Goal: Task Accomplishment & Management: Complete application form

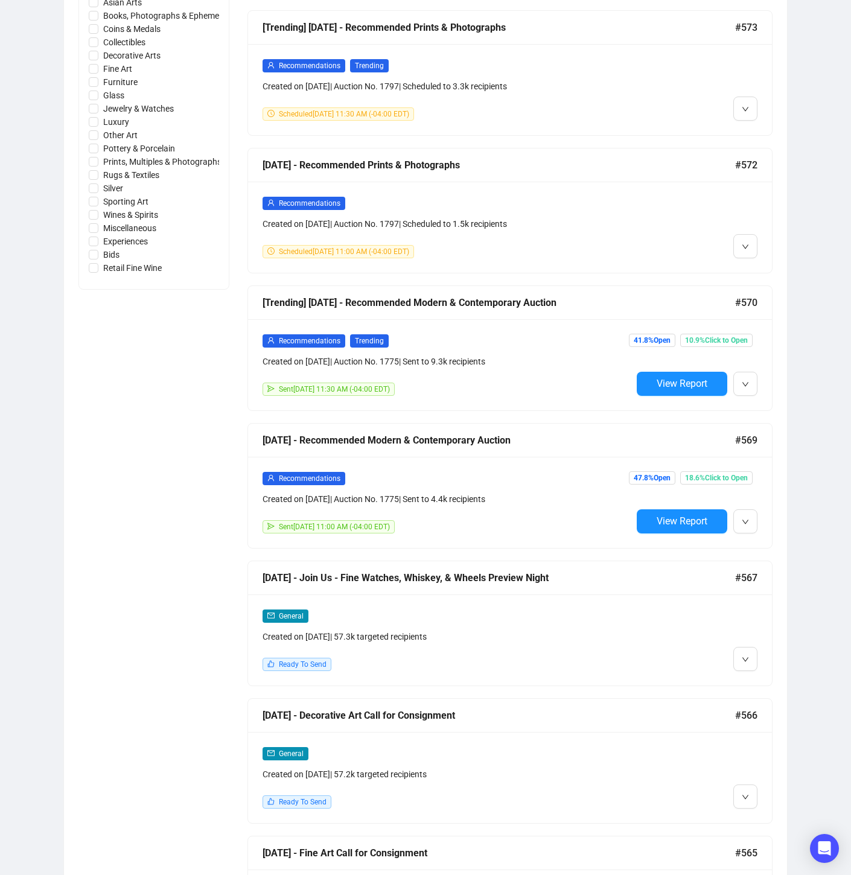
scroll to position [621, 0]
click at [748, 519] on icon "down" at bounding box center [745, 522] width 7 height 7
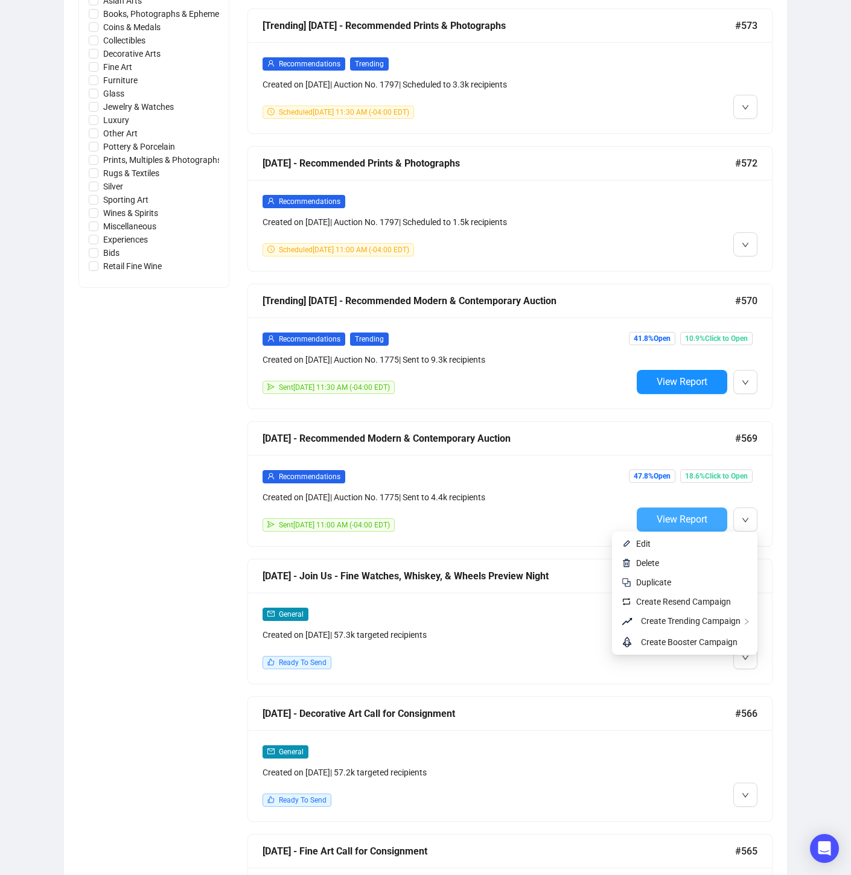
scroll to position [624, 0]
click at [747, 516] on icon "down" at bounding box center [745, 519] width 7 height 7
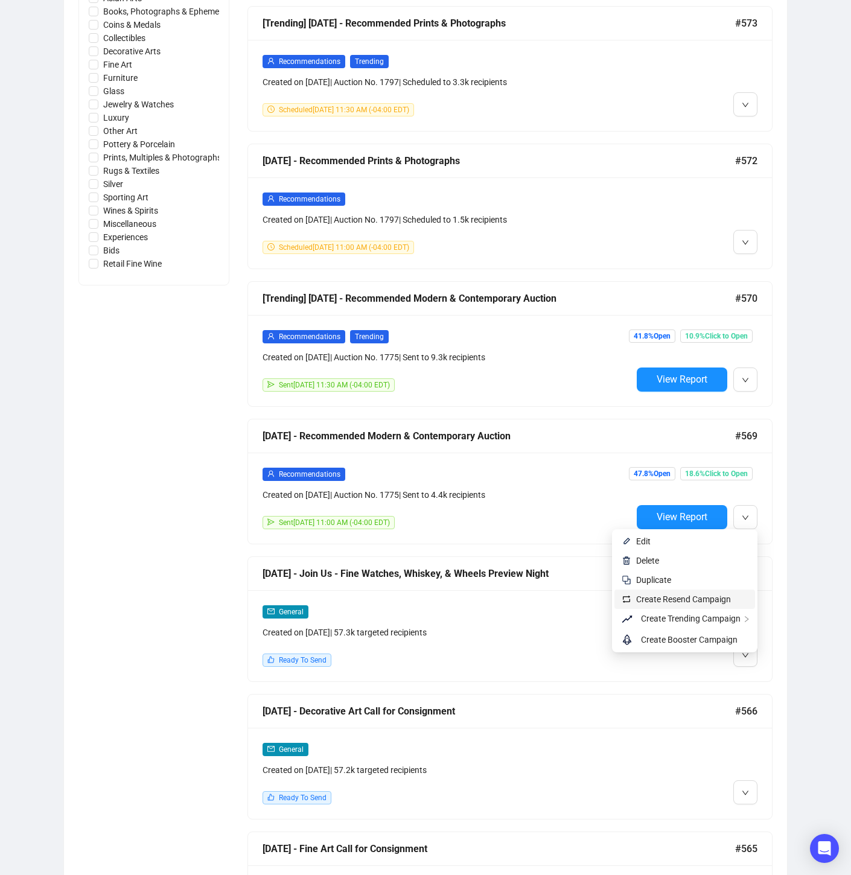
scroll to position [627, 0]
click at [716, 603] on span "Create Resend Campaign" at bounding box center [692, 598] width 112 height 13
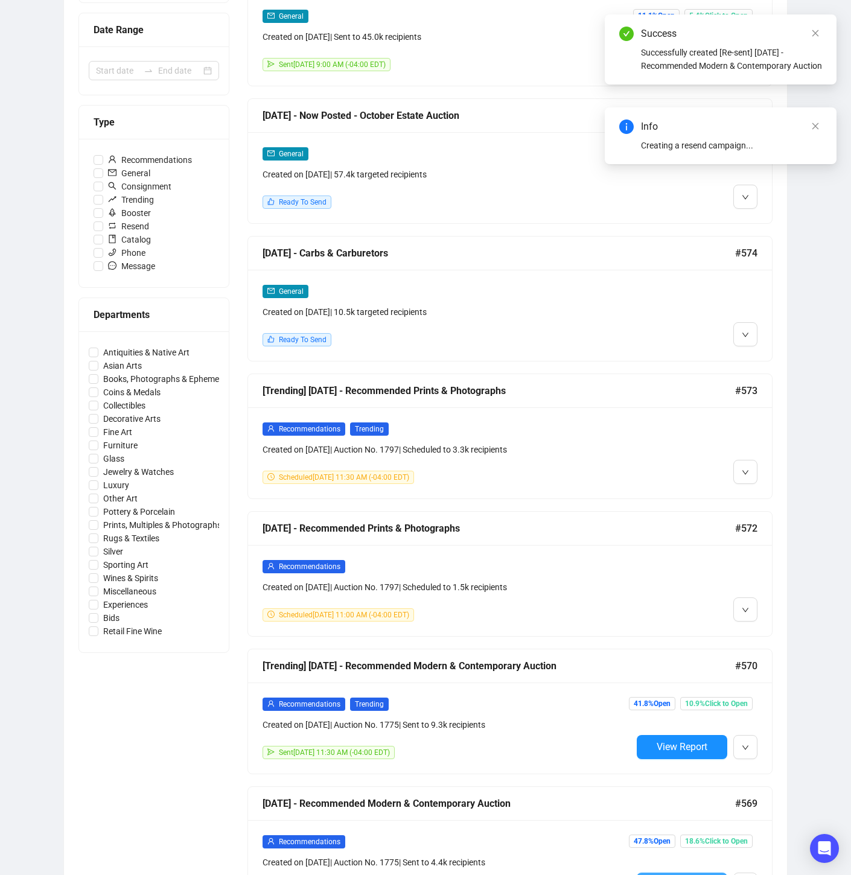
scroll to position [0, 0]
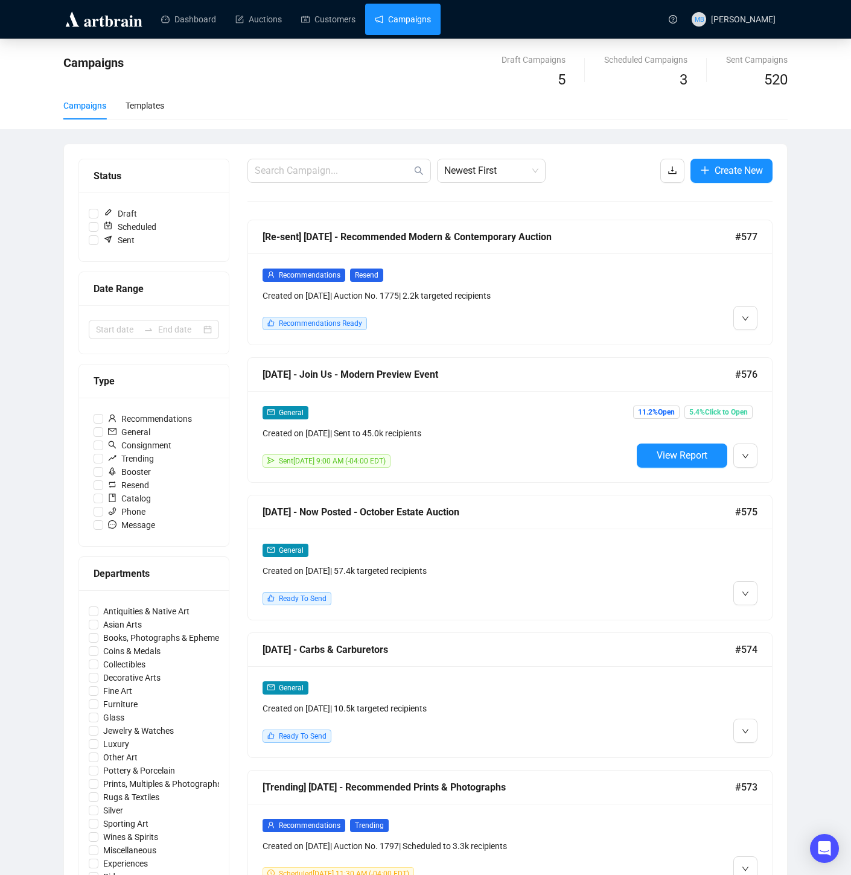
click at [676, 317] on div at bounding box center [694, 299] width 125 height 62
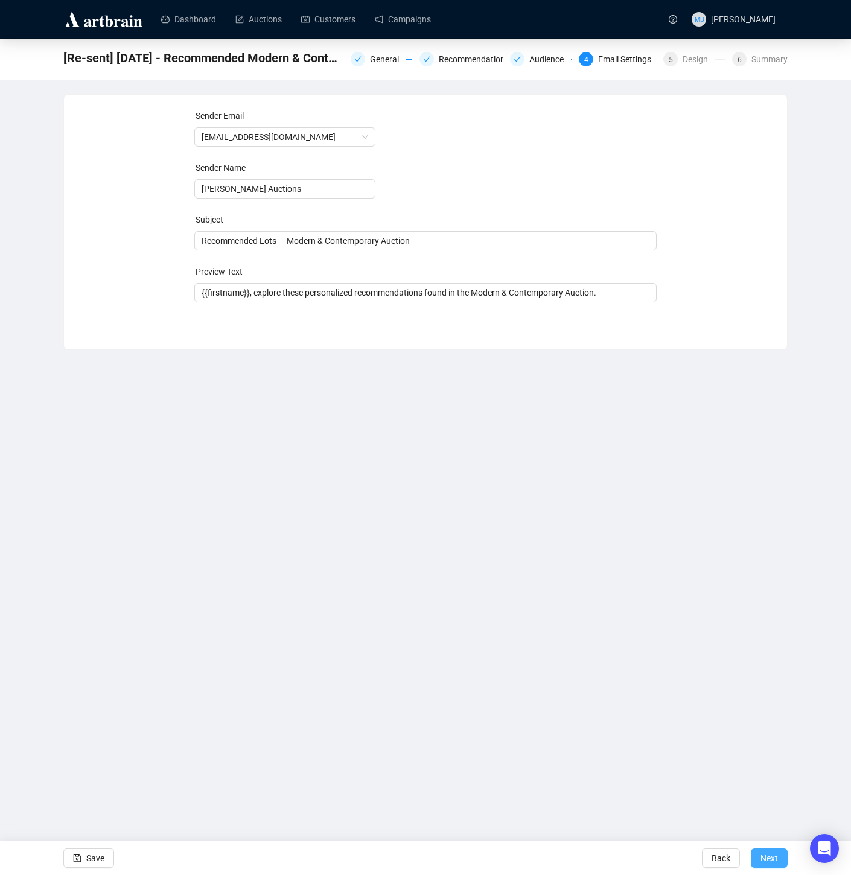
click at [768, 860] on span "Next" at bounding box center [768, 858] width 17 height 34
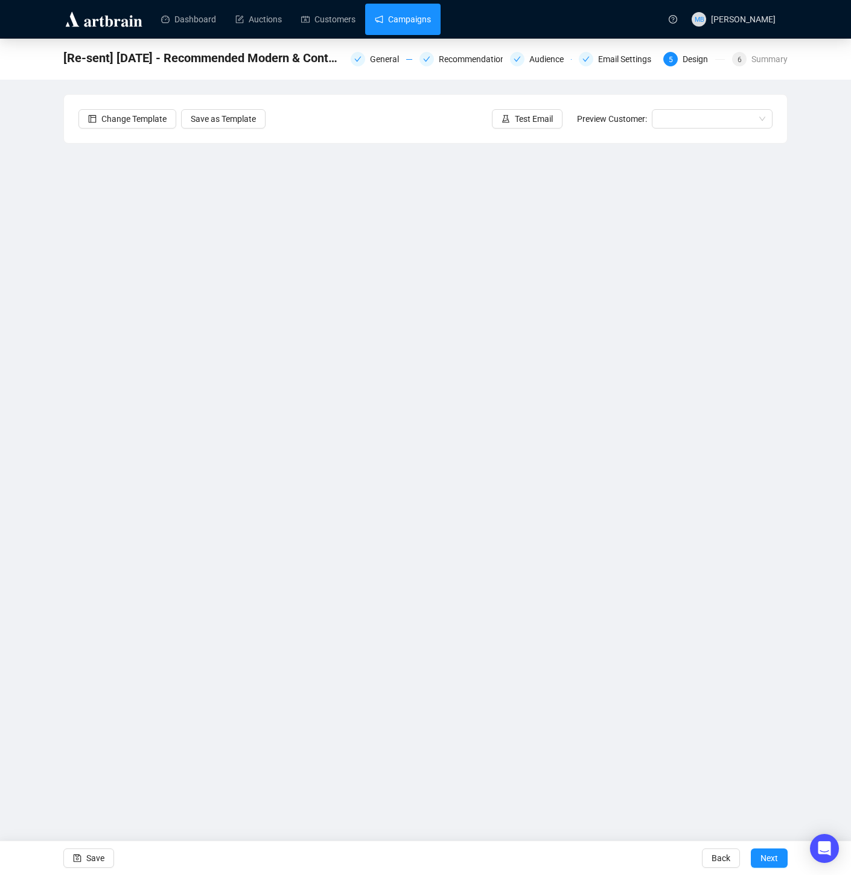
click at [420, 21] on link "Campaigns" at bounding box center [403, 19] width 56 height 31
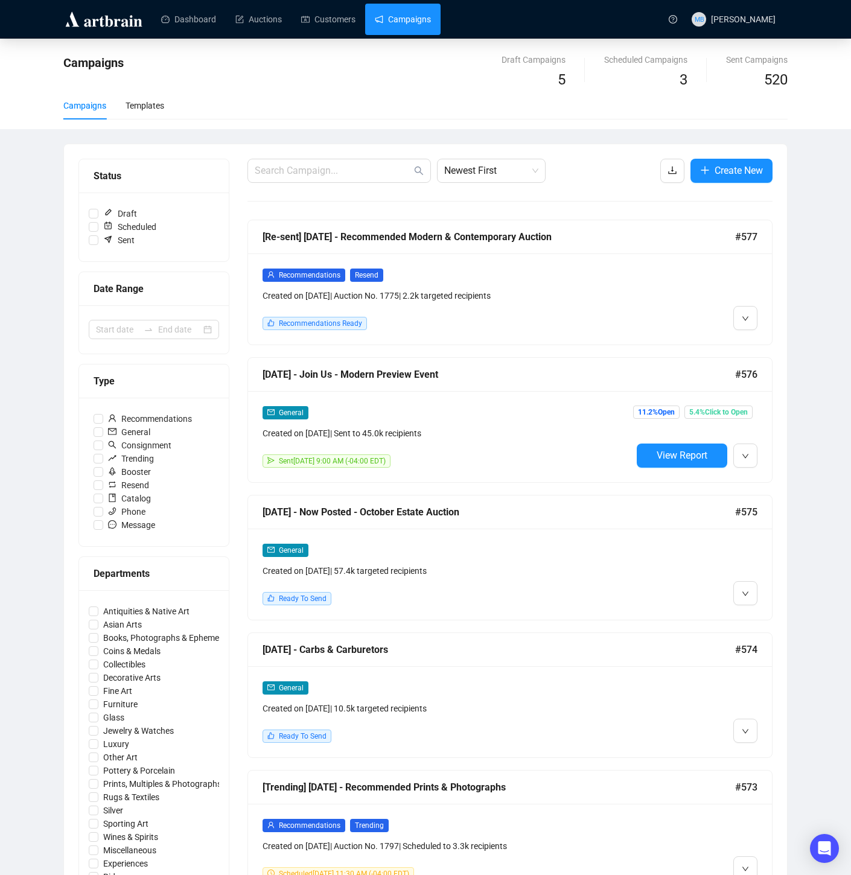
click at [640, 305] on div at bounding box center [694, 299] width 125 height 62
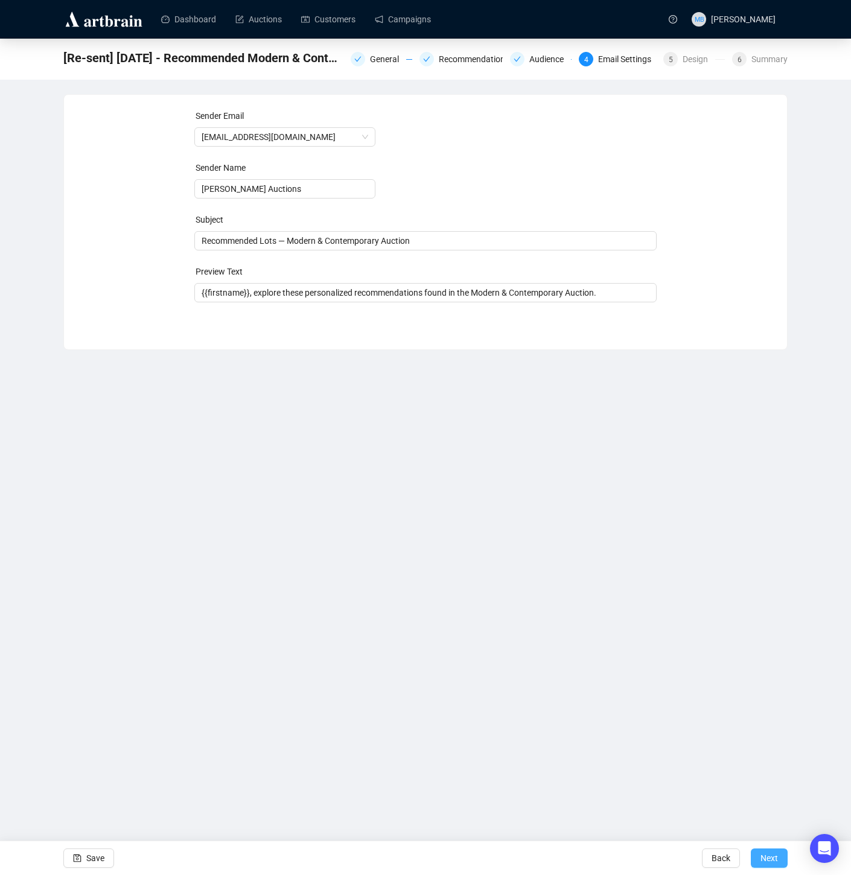
click at [765, 856] on span "Next" at bounding box center [768, 858] width 17 height 34
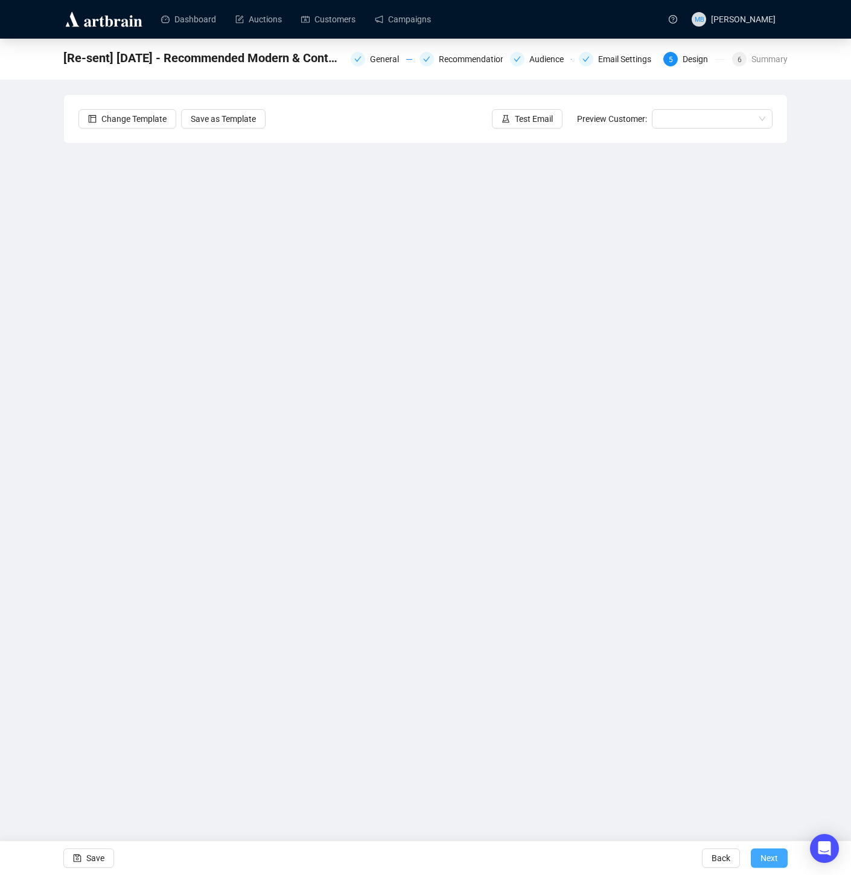
click at [767, 862] on span "Next" at bounding box center [768, 858] width 17 height 34
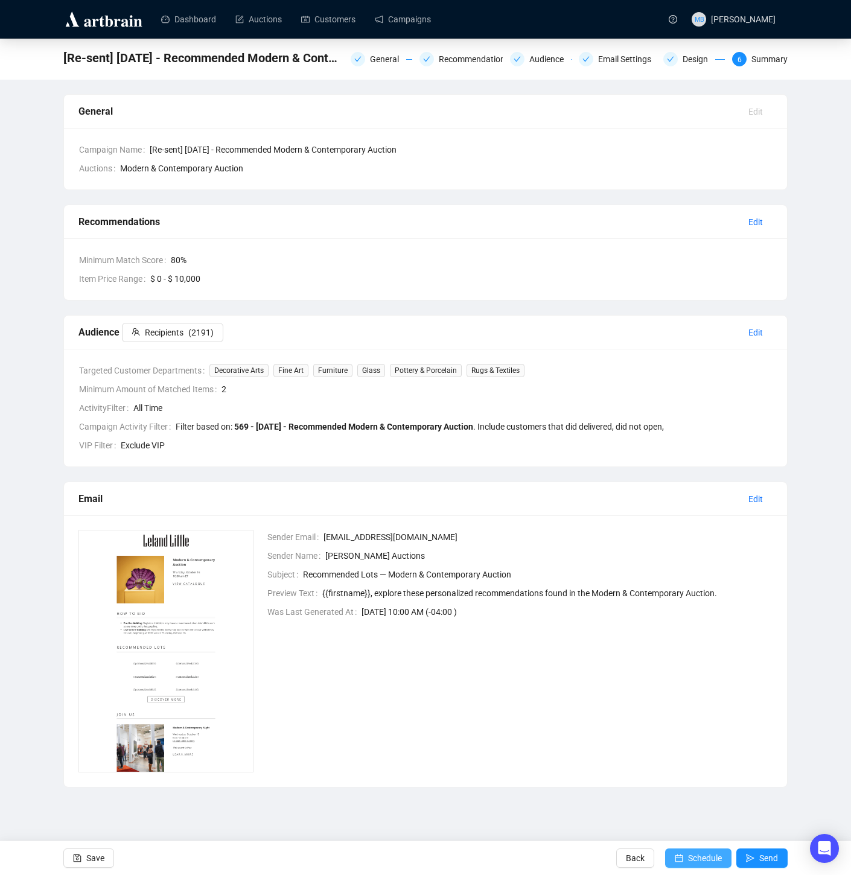
click at [696, 859] on span "Schedule" at bounding box center [705, 858] width 34 height 34
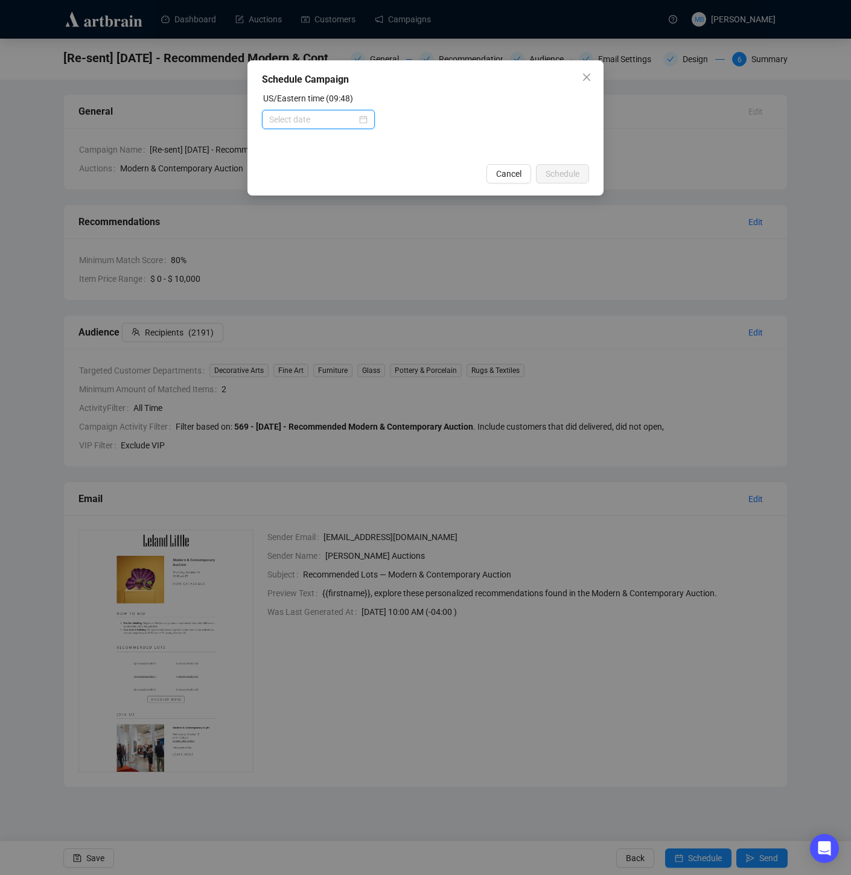
click at [311, 122] on input at bounding box center [312, 119] width 87 height 13
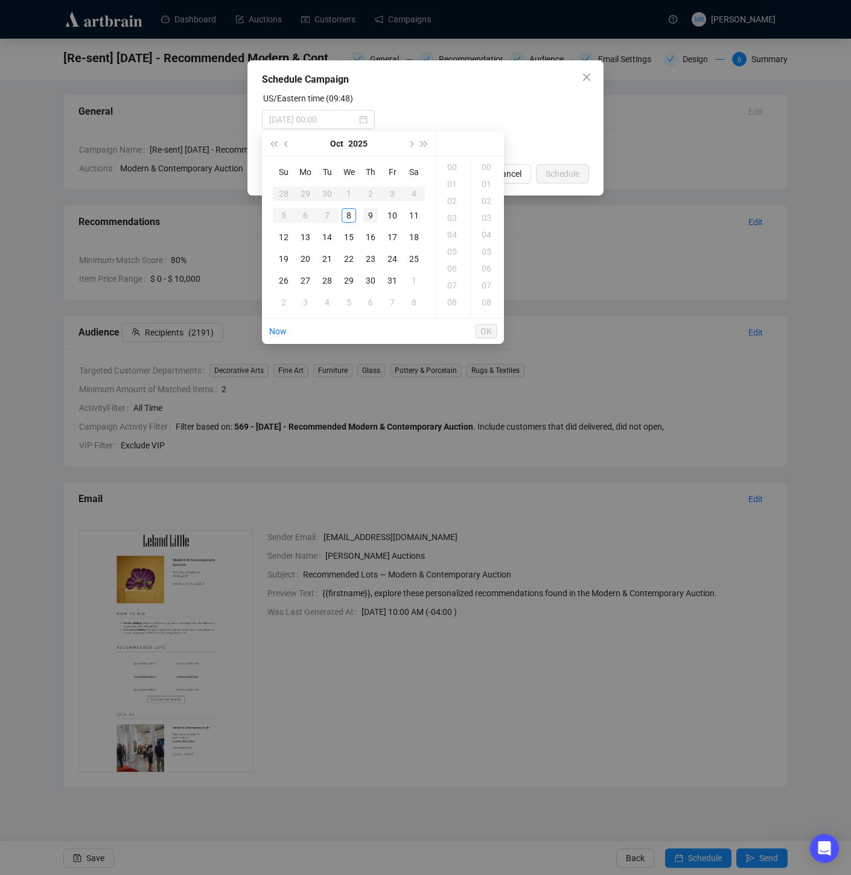
click at [367, 215] on div "9" at bounding box center [370, 215] width 14 height 14
click at [451, 302] on div "11" at bounding box center [453, 302] width 29 height 17
type input "2025-10-09 11:00"
click at [486, 332] on span "OK" at bounding box center [485, 331] width 11 height 23
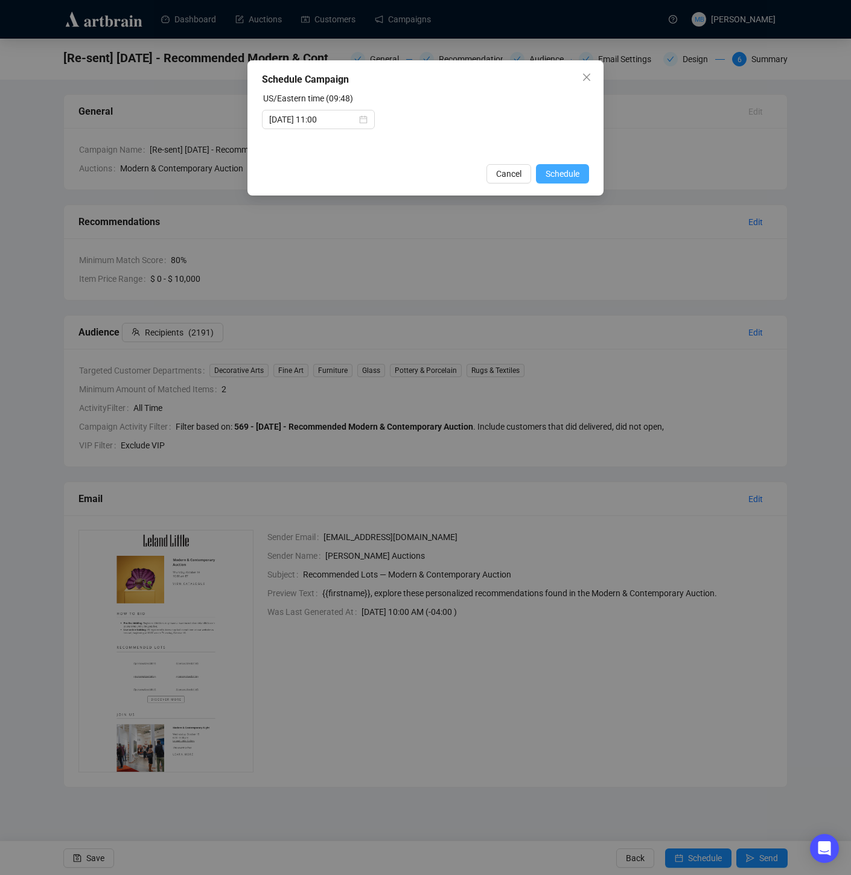
click at [556, 173] on span "Schedule" at bounding box center [562, 173] width 34 height 13
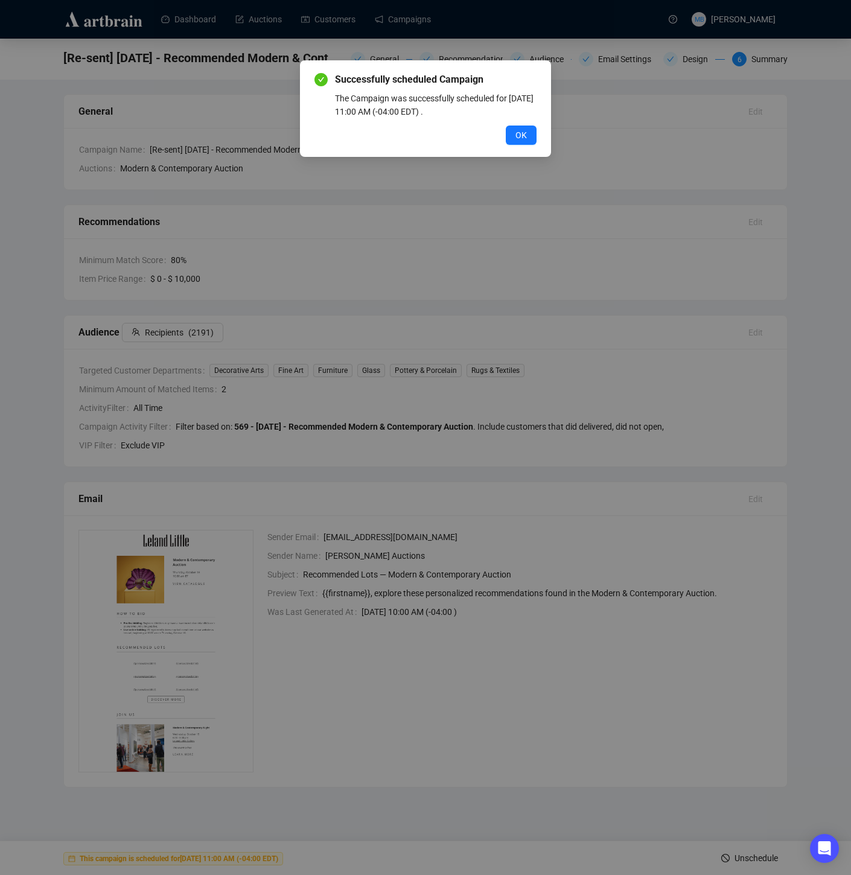
click at [526, 138] on span "OK" at bounding box center [520, 135] width 11 height 13
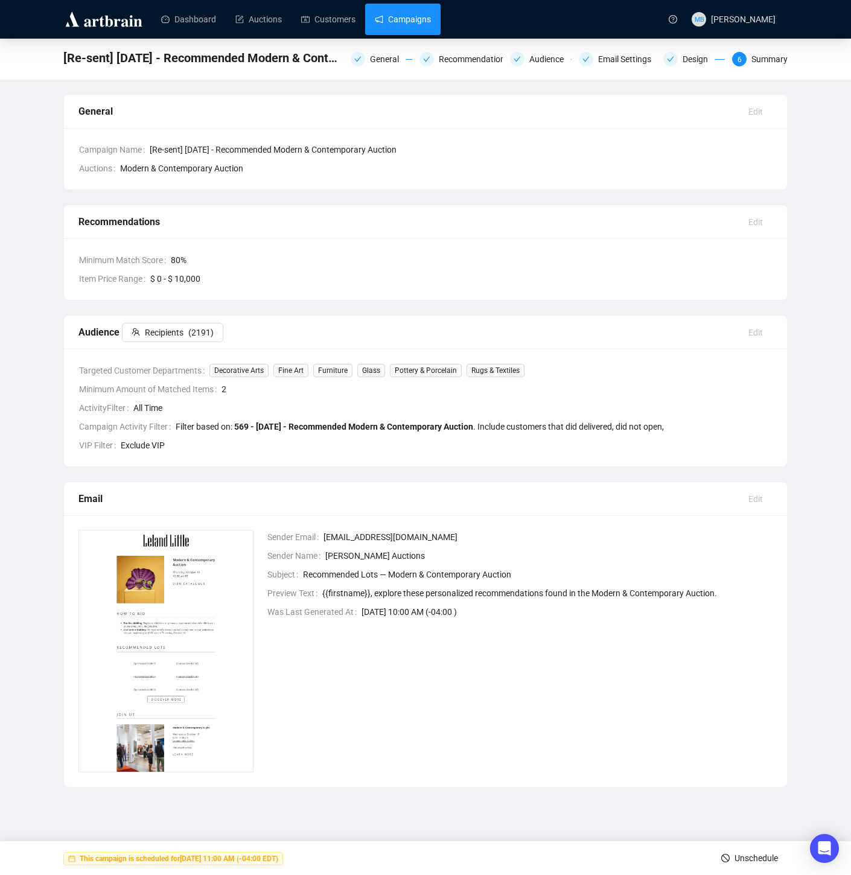
click at [416, 16] on link "Campaigns" at bounding box center [403, 19] width 56 height 31
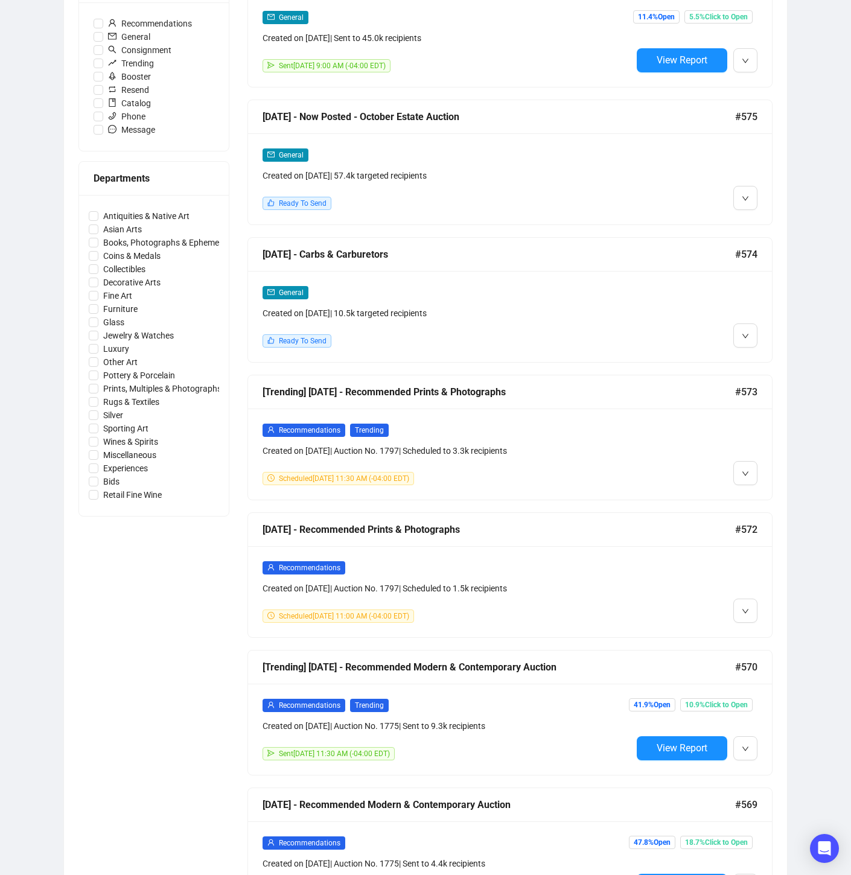
scroll to position [396, 0]
